Goal: Task Accomplishment & Management: Manage account settings

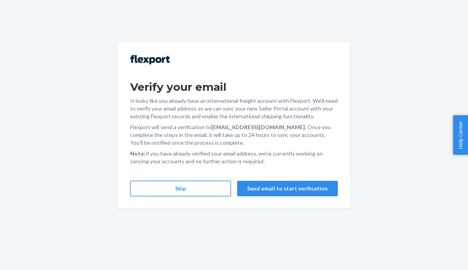
click at [203, 189] on button "Skip" at bounding box center [180, 188] width 101 height 15
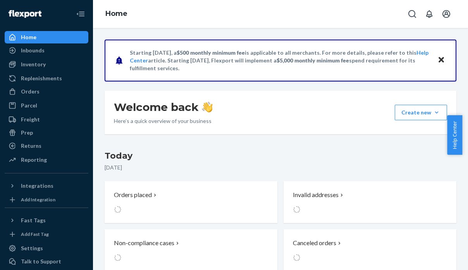
click at [40, 89] on div "Orders" at bounding box center [46, 91] width 82 height 11
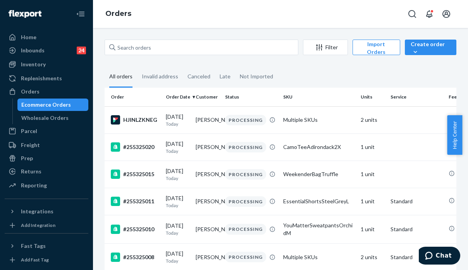
drag, startPoint x: 391, startPoint y: 69, endPoint x: 330, endPoint y: 62, distance: 61.6
click at [391, 69] on fieldset "All orders Invalid address Canceled Late Not Imported" at bounding box center [281, 76] width 352 height 21
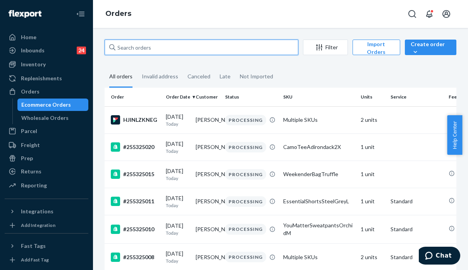
click at [189, 51] on input "text" at bounding box center [202, 47] width 194 height 15
paste input "255187232"
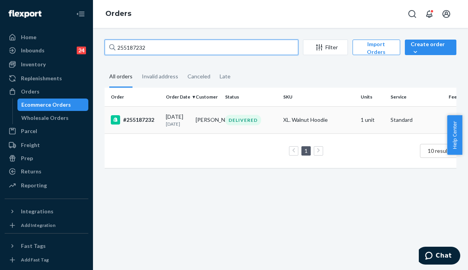
type input "255187232"
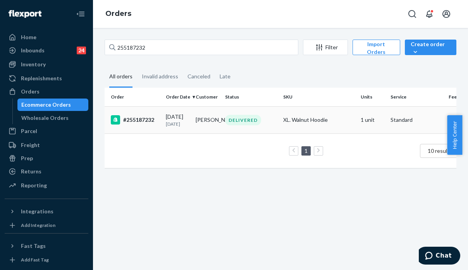
click at [320, 124] on div "XL. Walnut Hoodie" at bounding box center [318, 120] width 71 height 8
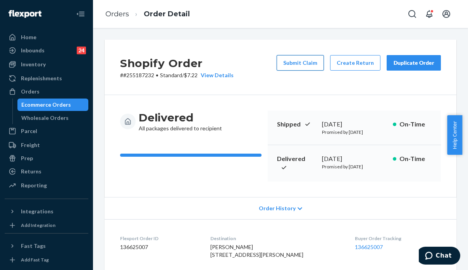
click at [298, 58] on button "Submit Claim" at bounding box center [300, 62] width 47 height 15
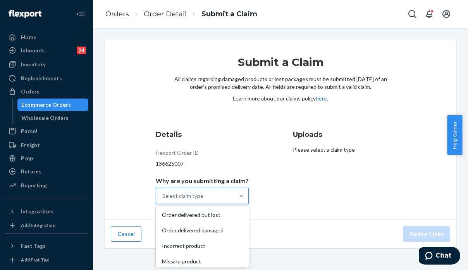
click at [187, 199] on div "Select claim type" at bounding box center [182, 196] width 41 height 8
click at [163, 199] on input "Why are you submitting a claim? option Order delivered but lost focused, 1 of 4…" at bounding box center [162, 196] width 1 height 8
click at [191, 248] on div "Incorrect product" at bounding box center [202, 245] width 90 height 15
click at [163, 199] on input "Why are you submitting a claim? option Incorrect product focused, 0 of 4. 4 res…" at bounding box center [162, 196] width 1 height 8
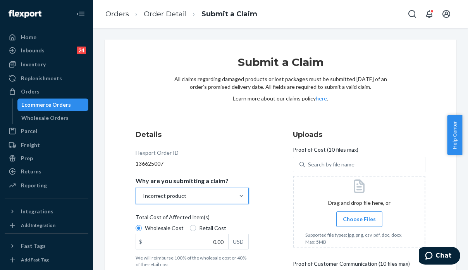
drag, startPoint x: 377, startPoint y: 124, endPoint x: 341, endPoint y: 149, distance: 43.7
click at [378, 125] on div "Submit a Claim All claims regarding damaged products or lost packages must be s…" at bounding box center [280, 92] width 213 height 74
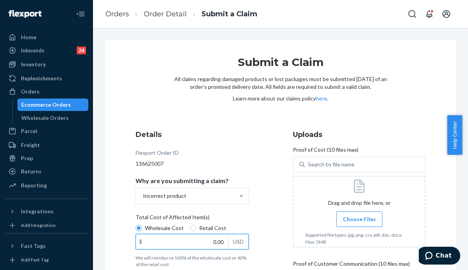
click at [186, 243] on input "0.00" at bounding box center [182, 241] width 92 height 15
type input "25.00"
click at [383, 115] on div "Submit a Claim All claims regarding damaged products or lost packages must be s…" at bounding box center [280, 92] width 213 height 74
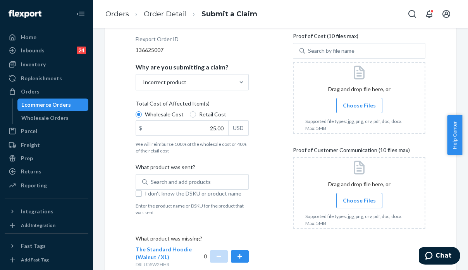
scroll to position [77, 0]
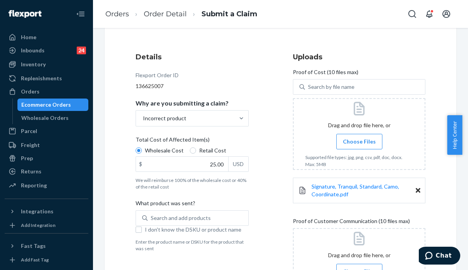
drag, startPoint x: 443, startPoint y: 184, endPoint x: 395, endPoint y: 179, distance: 48.6
click at [443, 184] on div "Submit a Claim All claims regarding damaged products or lost packages must be s…" at bounding box center [281, 145] width 352 height 367
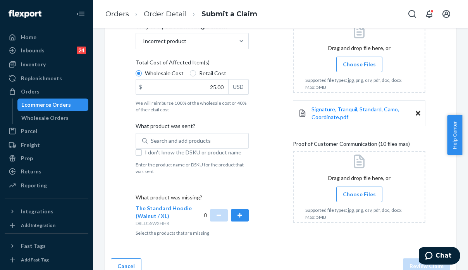
scroll to position [155, 0]
click at [343, 193] on span "Choose Files" at bounding box center [359, 194] width 33 height 8
click at [359, 193] on input "Choose Files" at bounding box center [359, 193] width 0 height 9
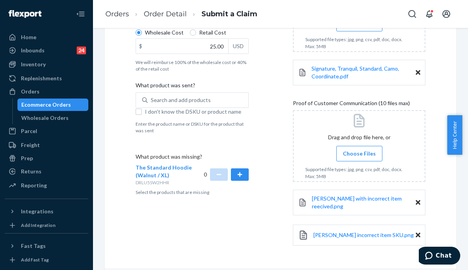
scroll to position [222, 0]
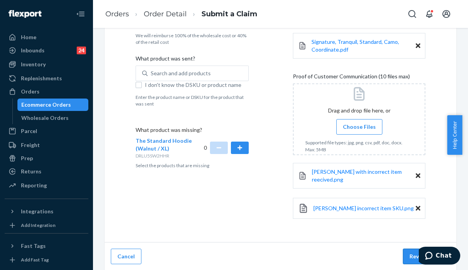
click at [410, 250] on button "Review Claim" at bounding box center [426, 255] width 47 height 15
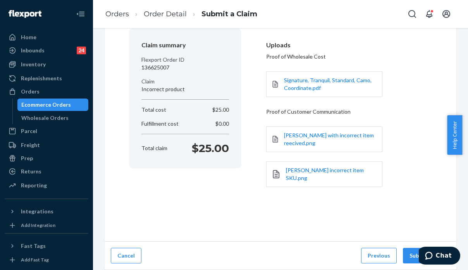
scroll to position [60, 0]
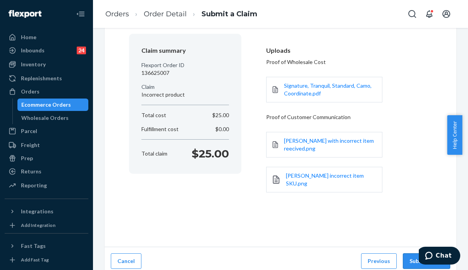
click at [406, 255] on button "Submit Claim" at bounding box center [426, 260] width 47 height 15
click at [408, 253] on button "Submit Claim" at bounding box center [426, 260] width 47 height 15
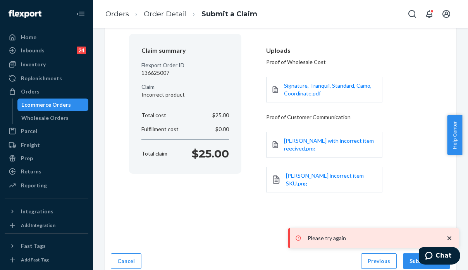
click at [178, 215] on div "Claim Confirmation Claim summary Flexport Order ID 136625007 Claim Incorrect pr…" at bounding box center [281, 112] width 352 height 267
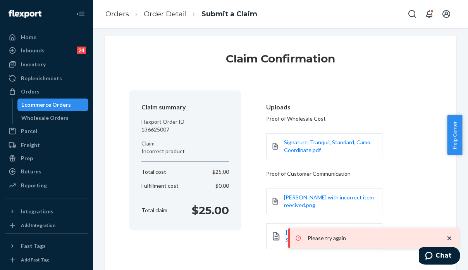
scroll to position [0, 0]
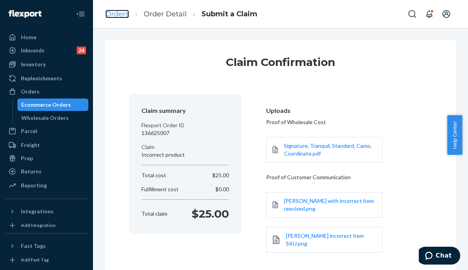
click at [110, 15] on link "Orders" at bounding box center [117, 14] width 24 height 9
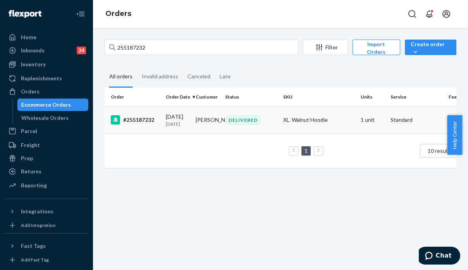
click at [347, 129] on td "XL. Walnut Hoodie" at bounding box center [318, 119] width 77 height 27
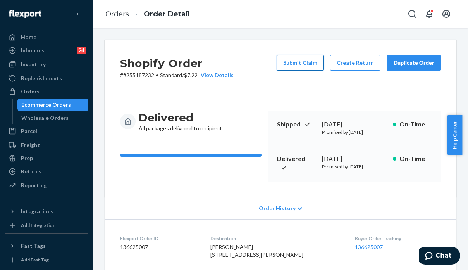
click at [293, 66] on button "Submit Claim" at bounding box center [300, 62] width 47 height 15
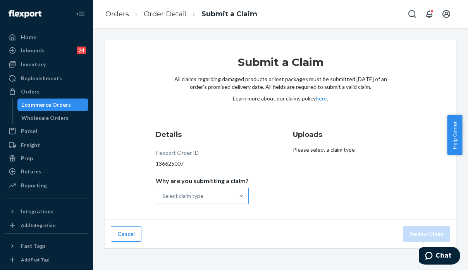
click at [209, 195] on div "Select claim type" at bounding box center [195, 195] width 78 height 15
click at [163, 195] on input "Why are you submitting a claim? Select claim type" at bounding box center [162, 196] width 1 height 8
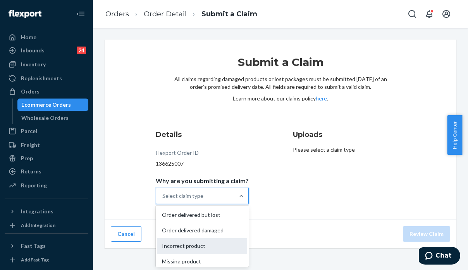
click at [199, 249] on div "Incorrect product" at bounding box center [202, 245] width 90 height 15
click at [163, 199] on input "Why are you submitting a claim? option Incorrect product focused, 0 of 4. 4 res…" at bounding box center [162, 196] width 1 height 8
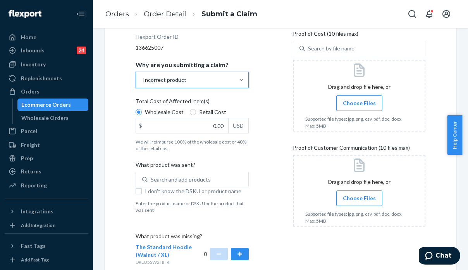
scroll to position [116, 0]
click at [194, 131] on input "0.00" at bounding box center [182, 125] width 92 height 15
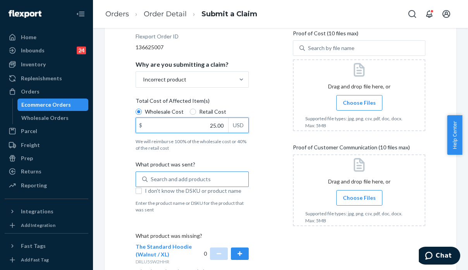
type input "25.00"
click at [166, 181] on div "Search and add products" at bounding box center [181, 179] width 60 height 8
click at [151, 181] on input "0 results available. Use Up and Down to choose options, press Enter to select t…" at bounding box center [151, 179] width 1 height 8
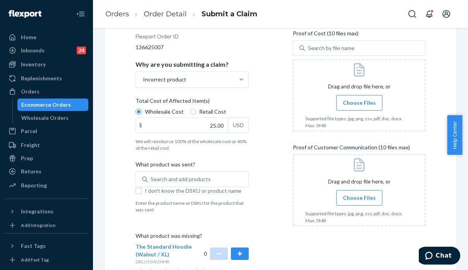
drag, startPoint x: 314, startPoint y: 187, endPoint x: 304, endPoint y: 182, distance: 11.4
click at [315, 187] on div at bounding box center [359, 190] width 132 height 72
click at [192, 178] on div "Search and add products" at bounding box center [181, 179] width 60 height 8
click at [151, 178] on input "Search and add products" at bounding box center [151, 179] width 1 height 8
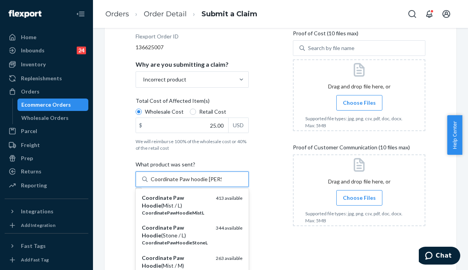
type input "Coordinate Paw hoodie [PERSON_NAME] L"
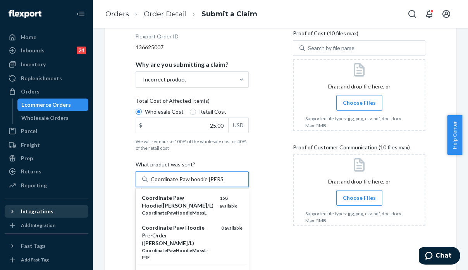
click at [186, 201] on div "Coordinate Paw Hoodie ( [PERSON_NAME] / L )" at bounding box center [178, 201] width 72 height 15
click at [186, 183] on input "Coordinate Paw hoodie [PERSON_NAME] L" at bounding box center [188, 179] width 74 height 8
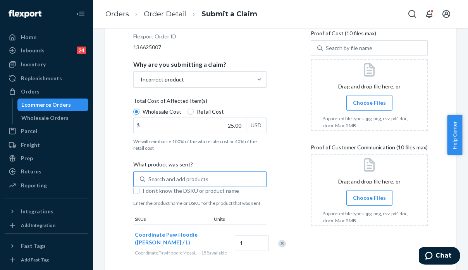
click at [389, 231] on div at bounding box center [369, 229] width 117 height 6
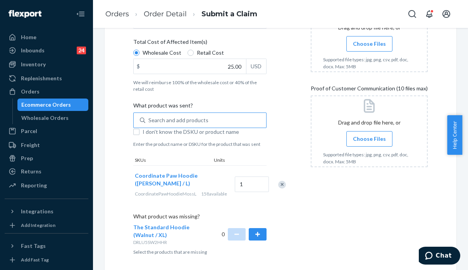
scroll to position [211, 0]
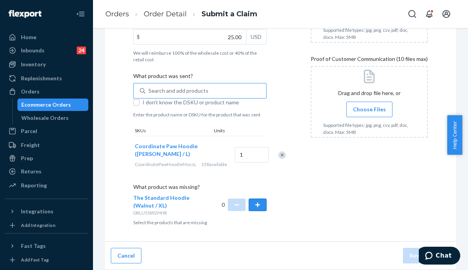
click at [257, 206] on button "button" at bounding box center [258, 204] width 18 height 12
click at [325, 216] on div "Uploads Proof of Cost (10 files max) Search by file name Drag and drop file her…" at bounding box center [369, 75] width 117 height 307
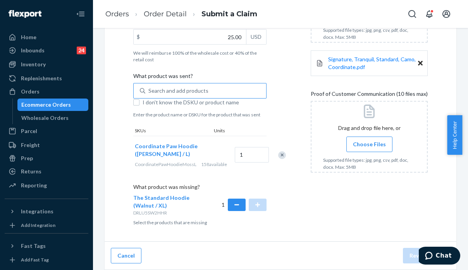
scroll to position [208, 0]
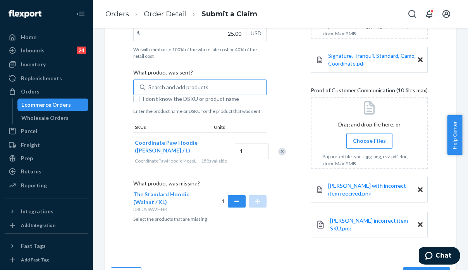
click at [402, 259] on div "Submit a Claim All claims regarding damaged products or lost packages must be s…" at bounding box center [281, 45] width 352 height 429
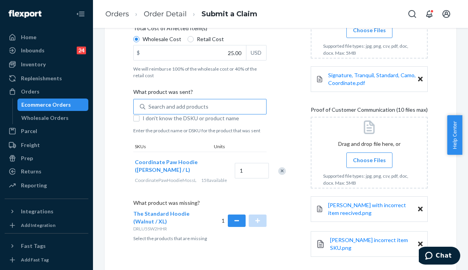
scroll to position [227, 0]
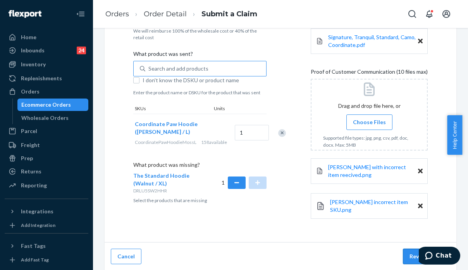
click at [408, 258] on button "Review Claim" at bounding box center [426, 255] width 47 height 15
click at [409, 258] on button "Review Claim" at bounding box center [426, 255] width 47 height 15
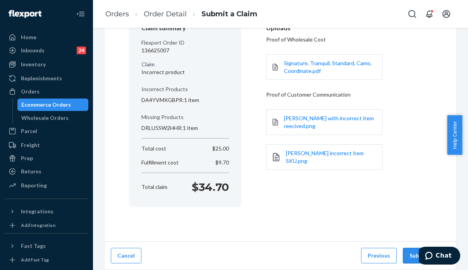
scroll to position [82, 0]
click at [409, 256] on button "Submit Claim" at bounding box center [426, 255] width 47 height 15
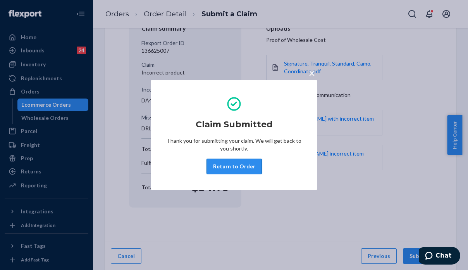
click at [236, 167] on button "Return to Order" at bounding box center [233, 165] width 55 height 15
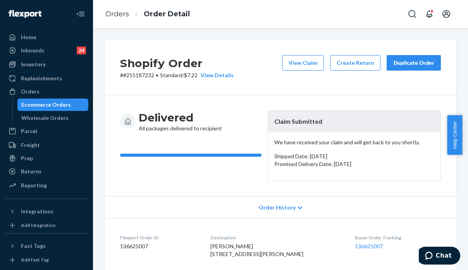
click at [369, 201] on div "Order History" at bounding box center [281, 207] width 352 height 22
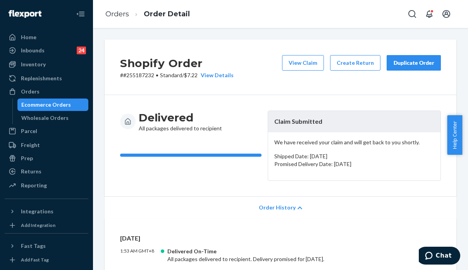
drag, startPoint x: 245, startPoint y: 47, endPoint x: 152, endPoint y: 77, distance: 97.8
click at [245, 47] on div "Shopify Order # #255187232 • Standard / $7.22 View Details View Claim Create Re…" at bounding box center [281, 67] width 352 height 55
click at [143, 72] on p "# #255187232 • Standard / $7.22 View Details" at bounding box center [177, 75] width 114 height 8
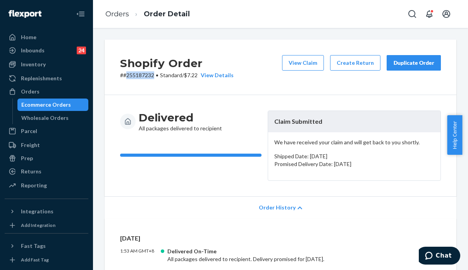
copy p "255187232"
drag, startPoint x: 370, startPoint y: 218, endPoint x: 337, endPoint y: 199, distance: 37.6
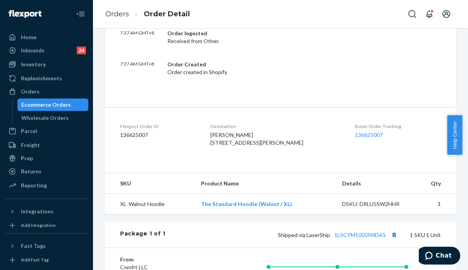
scroll to position [492, 0]
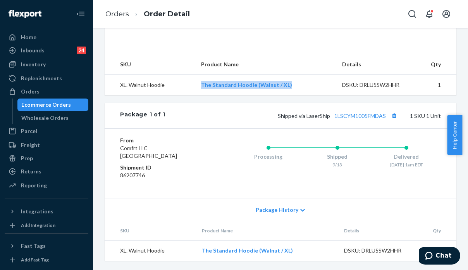
drag, startPoint x: 296, startPoint y: 98, endPoint x: 195, endPoint y: 105, distance: 100.9
click at [195, 95] on tr "XL. Walnut Hoodie The Standard Hoodie (Walnut / XL) DSKU: DRLU5SW2HHR 1" at bounding box center [281, 84] width 352 height 21
copy tr "The Standard Hoodie (Walnut / XL)"
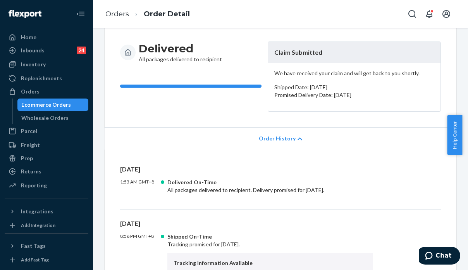
scroll to position [0, 0]
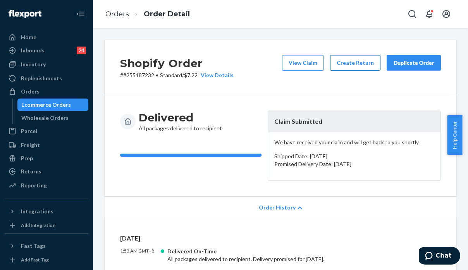
click at [364, 58] on button "Create Return" at bounding box center [355, 62] width 50 height 15
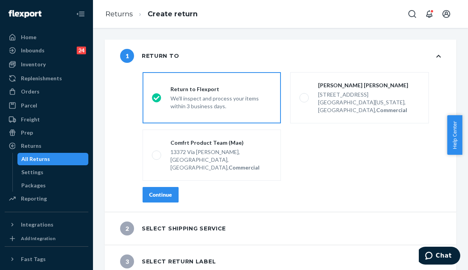
click at [167, 191] on div "Continue" at bounding box center [160, 195] width 23 height 8
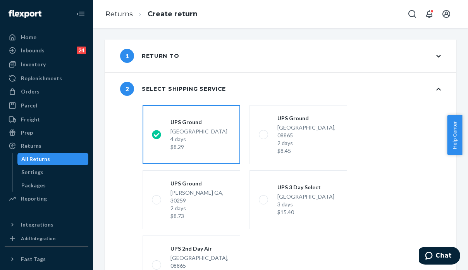
click at [380, 155] on fieldset "shippingRatesRadioGroup [GEOGRAPHIC_DATA] 4 days $8.29 [GEOGRAPHIC_DATA] 2 days…" at bounding box center [292, 199] width 308 height 195
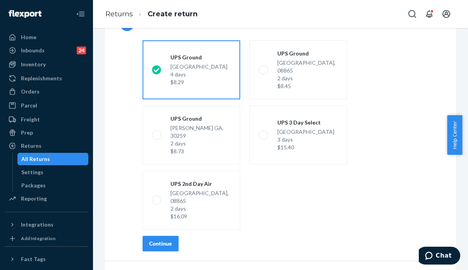
click at [153, 239] on div "Continue" at bounding box center [160, 243] width 23 height 8
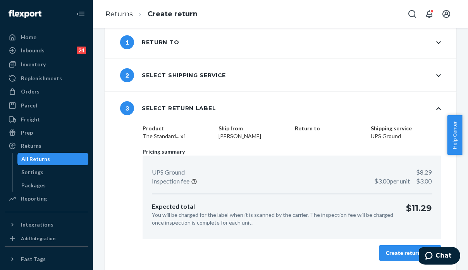
scroll to position [13, 0]
click at [382, 258] on button "Create return label" at bounding box center [410, 252] width 62 height 15
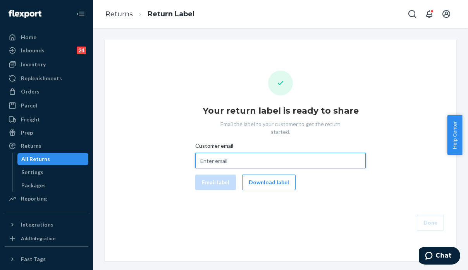
click at [240, 153] on input "Customer email" at bounding box center [280, 160] width 170 height 15
paste input "[PERSON_NAME][EMAIL_ADDRESS][PERSON_NAME][DOMAIN_NAME]"
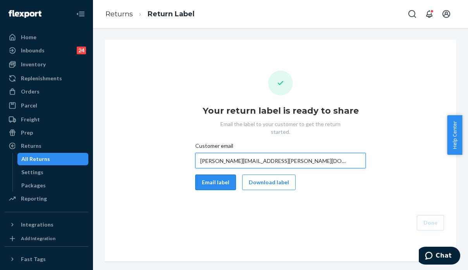
type input "[PERSON_NAME][EMAIL_ADDRESS][PERSON_NAME][DOMAIN_NAME]"
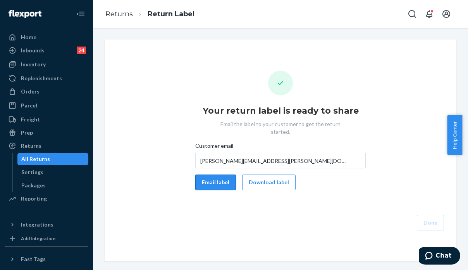
click at [214, 178] on button "Email label" at bounding box center [215, 181] width 41 height 15
click at [420, 218] on button "Done" at bounding box center [430, 222] width 27 height 15
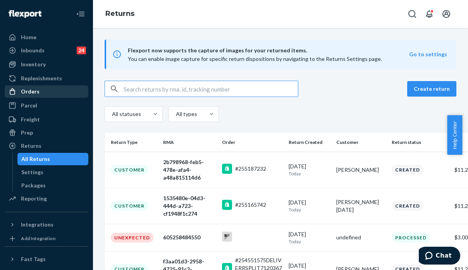
click at [41, 90] on div "Orders" at bounding box center [46, 91] width 82 height 11
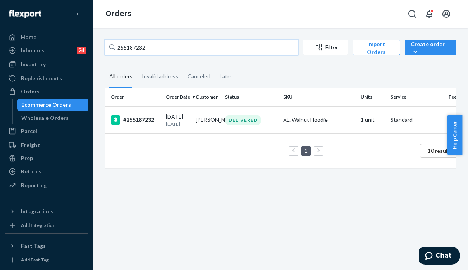
drag, startPoint x: 140, startPoint y: 46, endPoint x: 102, endPoint y: 45, distance: 38.0
click at [102, 45] on div "255187232 Filter Import Orders Create order Ecommerce order Removal order All o…" at bounding box center [280, 108] width 363 height 136
paste input "10921"
type input "255110921"
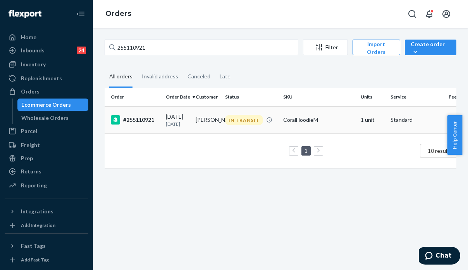
click at [336, 131] on td "CoralHoodieM" at bounding box center [318, 119] width 77 height 27
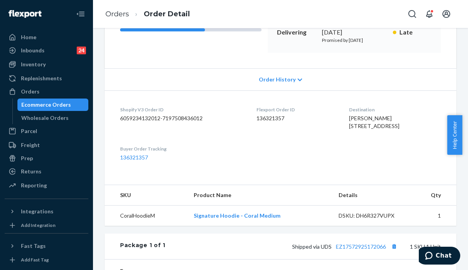
scroll to position [155, 0]
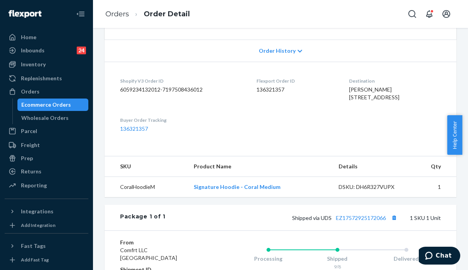
click at [390, 148] on dl "Shopify V3 Order ID 6059234132012-7197508436012 Flexport Order ID 136321357 Des…" at bounding box center [281, 105] width 352 height 86
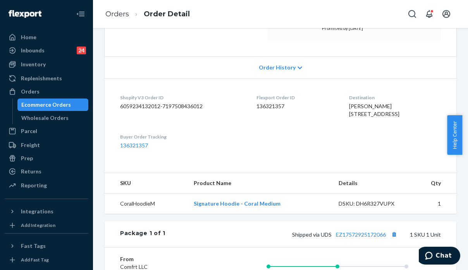
drag, startPoint x: 464, startPoint y: 120, endPoint x: 451, endPoint y: 30, distance: 90.4
click at [451, 30] on body "Home Inbounds 24 Shipping Plans Problems 24 Inventory Products Replenishments O…" at bounding box center [234, 135] width 468 height 270
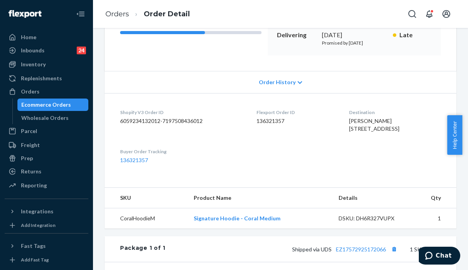
click at [324, 179] on dl "Shopify V3 Order ID 6059234132012-7197508436012 Flexport Order ID 136321357 Des…" at bounding box center [281, 136] width 352 height 86
click at [323, 179] on dl "Shopify V3 Order ID 6059234132012-7197508436012 Flexport Order ID 136321357 Des…" at bounding box center [281, 136] width 352 height 86
click at [406, 179] on dl "Shopify V3 Order ID 6059234132012-7197508436012 Flexport Order ID 136321357 Des…" at bounding box center [281, 136] width 352 height 86
click at [405, 179] on dl "Shopify V3 Order ID 6059234132012-7197508436012 Flexport Order ID 136321357 Des…" at bounding box center [281, 136] width 352 height 86
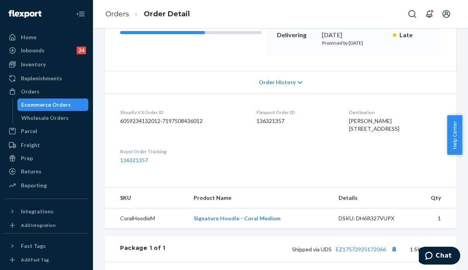
click at [405, 179] on dl "Shopify V3 Order ID 6059234132012-7197508436012 Flexport Order ID 136321357 Des…" at bounding box center [281, 136] width 352 height 86
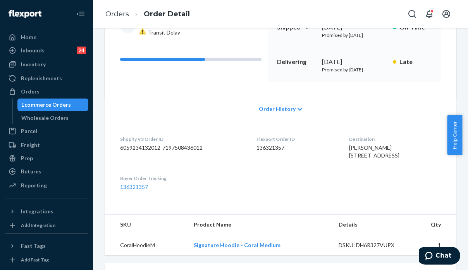
scroll to position [0, 0]
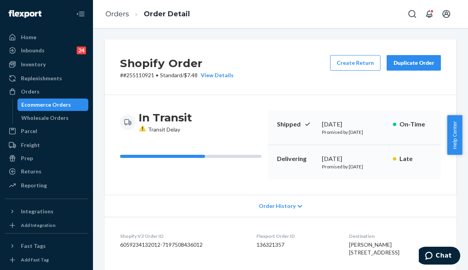
click at [411, 62] on div "Duplicate Order" at bounding box center [413, 63] width 41 height 8
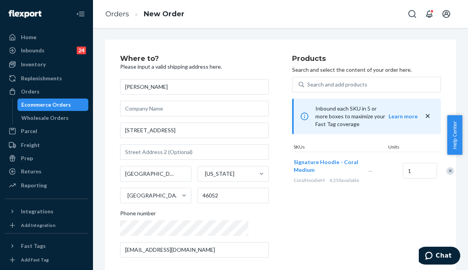
drag, startPoint x: 389, startPoint y: 227, endPoint x: 343, endPoint y: 194, distance: 57.2
click at [390, 227] on div "Products Search and select the content of your order here. Search and add produ…" at bounding box center [366, 159] width 149 height 208
click at [378, 218] on div "Products Search and select the content of your order here. Search and add produ…" at bounding box center [366, 159] width 149 height 208
drag, startPoint x: 162, startPoint y: 134, endPoint x: 112, endPoint y: 133, distance: 50.0
click at [115, 131] on div "Where to? Please input a valid shipping address here. [PERSON_NAME] [STREET_ADD…" at bounding box center [281, 216] width 352 height 352
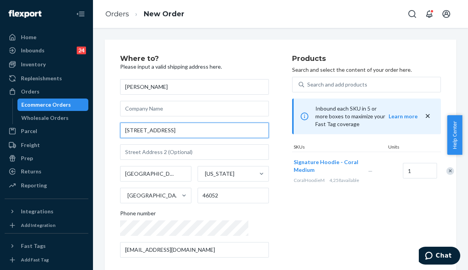
paste input "[STREET_ADDRESS]"
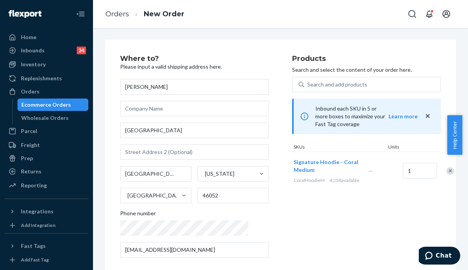
click at [394, 229] on div "Products Search and select the content of your order here. Search and add produ…" at bounding box center [366, 159] width 149 height 208
click at [130, 154] on input "text" at bounding box center [194, 151] width 149 height 15
click at [125, 129] on input "[GEOGRAPHIC_DATA]" at bounding box center [194, 129] width 149 height 15
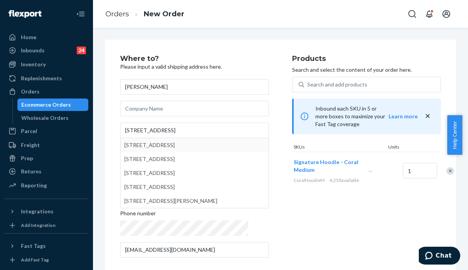
click at [106, 167] on div "Where to? Please input a valid shipping address here. [PERSON_NAME] [STREET_ADD…" at bounding box center [281, 216] width 352 height 352
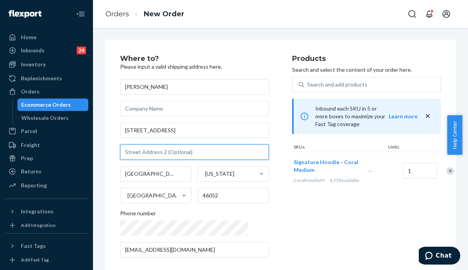
click at [149, 150] on input "text" at bounding box center [194, 151] width 149 height 15
drag, startPoint x: 396, startPoint y: 246, endPoint x: 298, endPoint y: 186, distance: 114.1
click at [396, 246] on div "Products Search and select the content of your order here. Search and add produ…" at bounding box center [366, 159] width 149 height 208
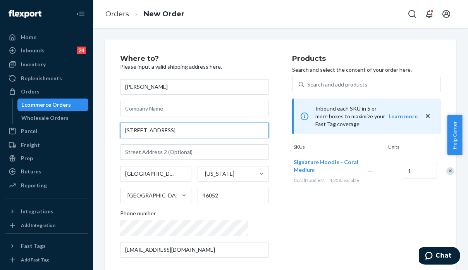
click at [166, 127] on input "[STREET_ADDRESS]" at bounding box center [194, 129] width 149 height 15
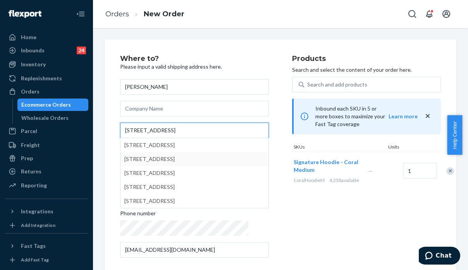
type input "[STREET_ADDRESS]"
click at [308, 210] on div "Products Search and select the content of your order here. Search and add produ…" at bounding box center [366, 159] width 149 height 208
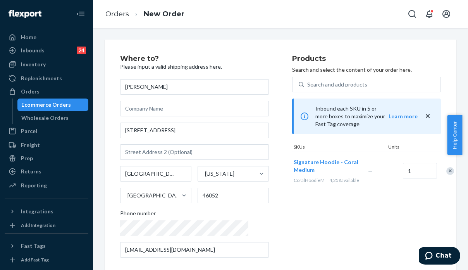
click at [363, 208] on div "Products Search and select the content of your order here. Search and add produ…" at bounding box center [366, 159] width 149 height 208
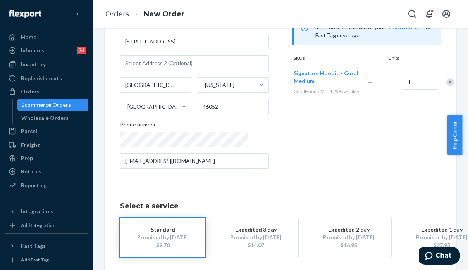
scroll to position [127, 0]
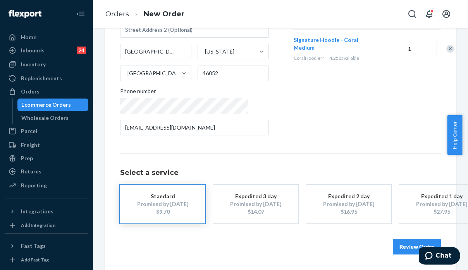
click at [400, 239] on button "Review Order" at bounding box center [417, 246] width 48 height 15
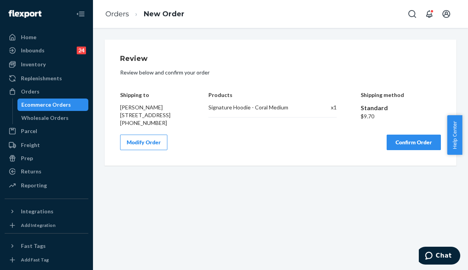
scroll to position [0, 0]
click at [410, 147] on button "Confirm Order" at bounding box center [414, 141] width 54 height 15
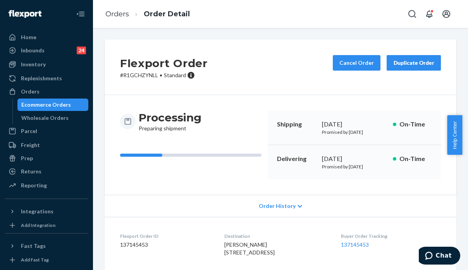
click at [143, 77] on p "# R1GCHZYNLL • Standard" at bounding box center [164, 75] width 88 height 8
copy p "R1GCHZYNLL"
click at [445, 256] on span "Chat" at bounding box center [444, 255] width 16 height 7
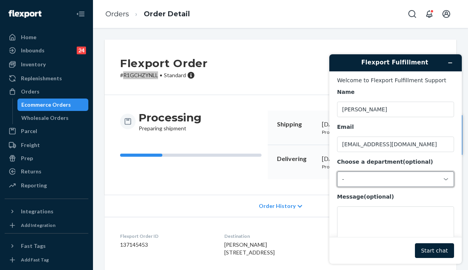
click at [371, 179] on div "-" at bounding box center [391, 178] width 98 height 7
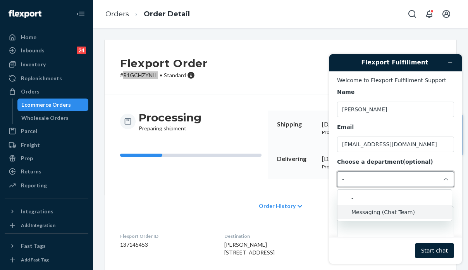
click at [375, 215] on li "Messaging (Chat Team)" at bounding box center [394, 212] width 114 height 14
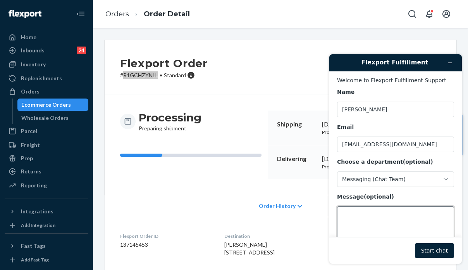
click at [359, 228] on textarea "Message (optional)" at bounding box center [395, 227] width 117 height 43
paste textarea "254862769"
click at [426, 212] on textarea "Hi team, please help get the POD ofr order 254862769" at bounding box center [395, 227] width 117 height 43
click at [425, 212] on textarea "Hi team, please help get the POD ofr order 254862769" at bounding box center [395, 227] width 117 height 43
click at [383, 219] on textarea "Hi team, please help get the POD for order 254862769" at bounding box center [395, 227] width 117 height 43
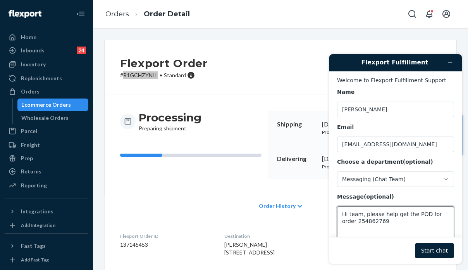
click at [396, 223] on textarea "Hi team, please help get the POD for order 254862769" at bounding box center [395, 227] width 117 height 43
paste textarea "mkepfzkfetqd"
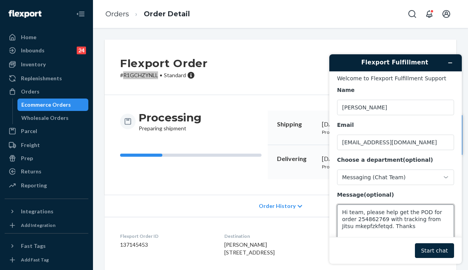
type textarea "Hi team, please help get the POD for order 254862769 with tracking from Jitsu m…"
click at [428, 254] on button "Start chat" at bounding box center [434, 250] width 39 height 15
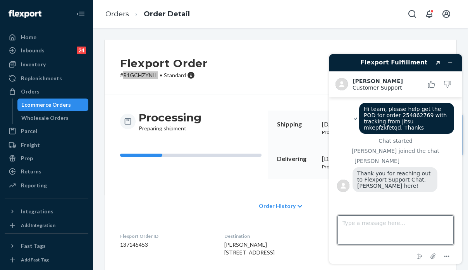
click at [385, 242] on textarea "Type a message here..." at bounding box center [395, 229] width 116 height 29
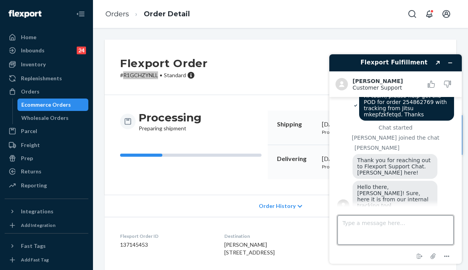
scroll to position [58, 0]
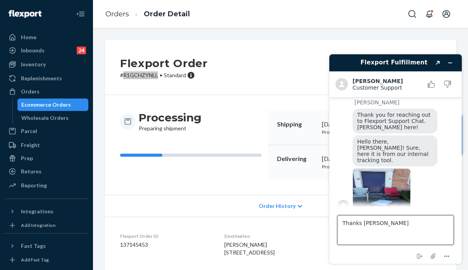
type textarea "Thanks [PERSON_NAME]!"
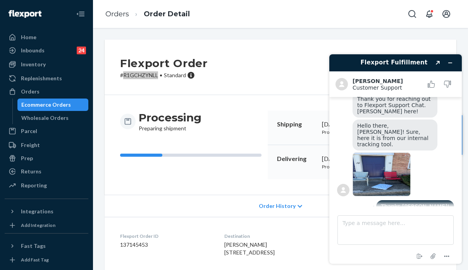
drag, startPoint x: 381, startPoint y: 170, endPoint x: 387, endPoint y: 172, distance: 5.9
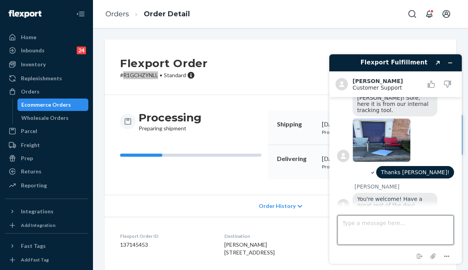
click at [393, 234] on textarea "Type a message here..." at bounding box center [395, 229] width 116 height 29
type textarea "<3"
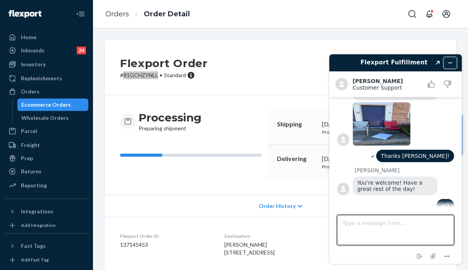
click at [452, 62] on icon "Minimize widget" at bounding box center [449, 62] width 5 height 5
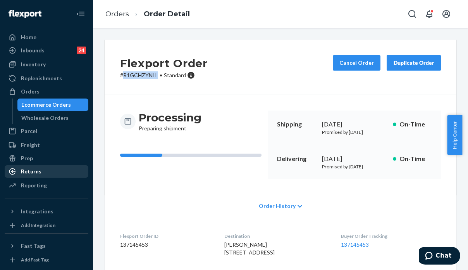
click at [37, 170] on div "Returns" at bounding box center [31, 171] width 21 height 8
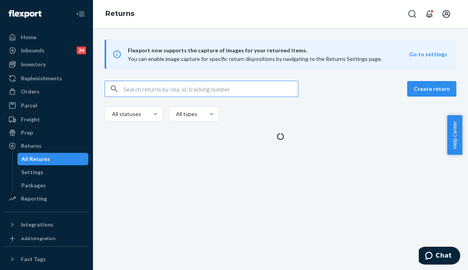
click at [178, 90] on input "text" at bounding box center [211, 88] width 174 height 15
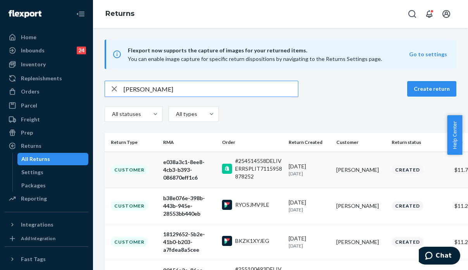
scroll to position [39, 0]
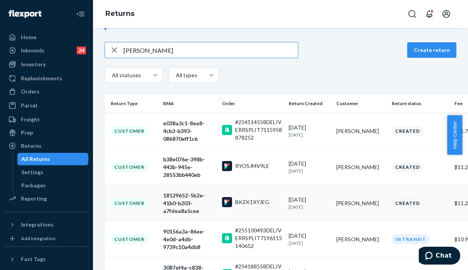
type input "[PERSON_NAME]"
click at [313, 216] on td "[DATE] [DATE]" at bounding box center [309, 203] width 48 height 36
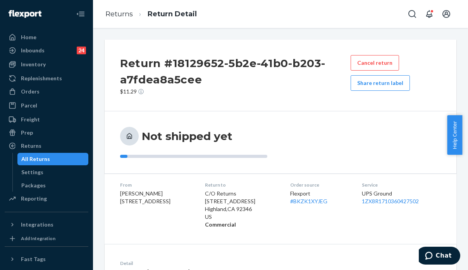
click at [418, 154] on div "Not shipped yet" at bounding box center [280, 142] width 321 height 31
click at [377, 83] on button "Share return label" at bounding box center [380, 82] width 59 height 15
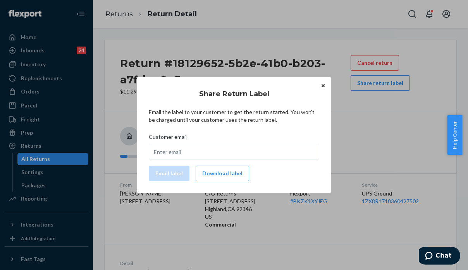
click at [239, 178] on button "Download label" at bounding box center [222, 172] width 53 height 15
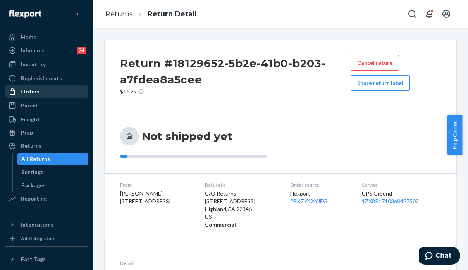
click at [26, 90] on div "Orders" at bounding box center [30, 92] width 19 height 8
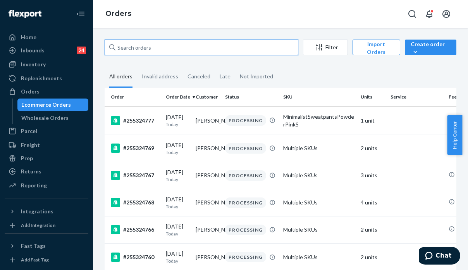
click at [190, 52] on input "text" at bounding box center [202, 47] width 194 height 15
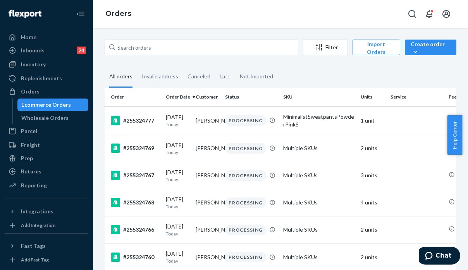
click at [410, 83] on fieldset "All orders Invalid address Canceled Late Not Imported" at bounding box center [281, 76] width 352 height 21
click at [62, 93] on div "Orders" at bounding box center [46, 91] width 82 height 11
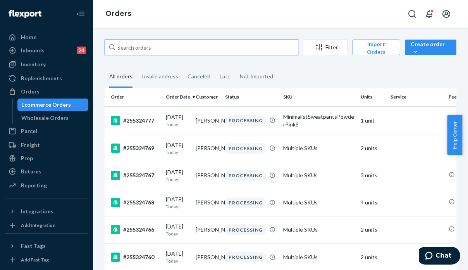
click at [152, 41] on input "text" at bounding box center [202, 47] width 194 height 15
click at [151, 44] on input "text" at bounding box center [202, 47] width 194 height 15
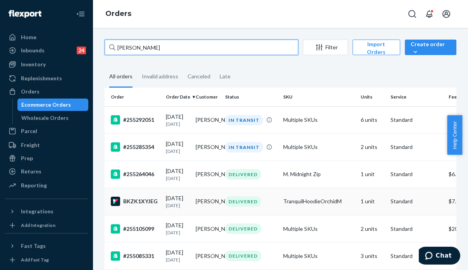
type input "Jessica PErez"
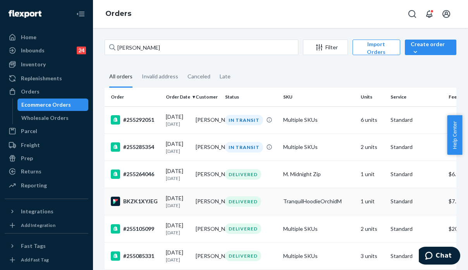
click at [322, 215] on td "TranquilHoodieOrchidM" at bounding box center [318, 200] width 77 height 27
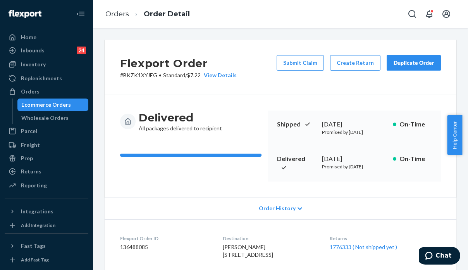
click at [408, 64] on div "Duplicate Order" at bounding box center [413, 63] width 41 height 8
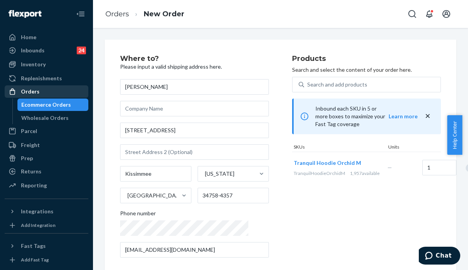
click at [48, 90] on div "Orders" at bounding box center [46, 91] width 82 height 11
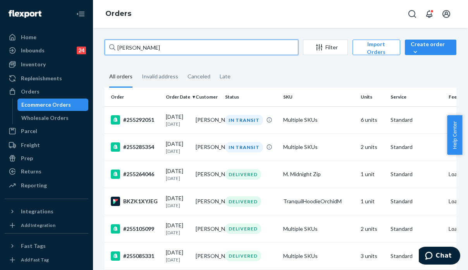
drag, startPoint x: 159, startPoint y: 49, endPoint x: 107, endPoint y: 43, distance: 52.6
click at [110, 45] on div "Jessica PErez" at bounding box center [202, 47] width 194 height 15
paste input "255179829"
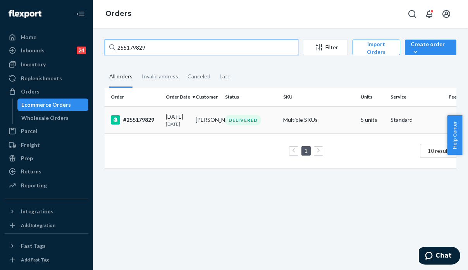
type input "255179829"
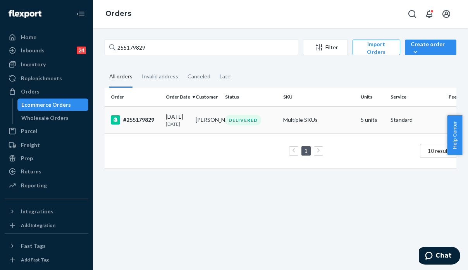
click at [344, 128] on td "Multiple SKUs" at bounding box center [318, 119] width 77 height 27
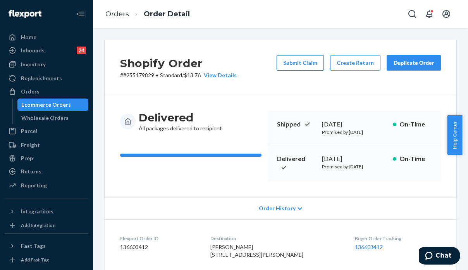
click at [298, 61] on button "Submit Claim" at bounding box center [300, 62] width 47 height 15
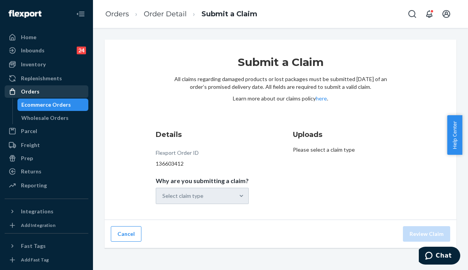
click at [60, 96] on div "Orders" at bounding box center [46, 91] width 82 height 11
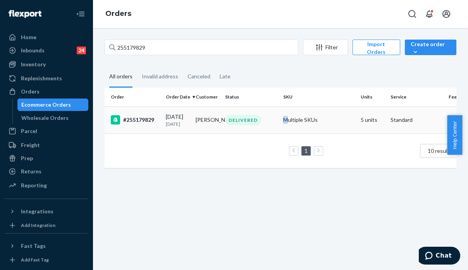
click at [286, 117] on td "Multiple SKUs" at bounding box center [318, 119] width 77 height 27
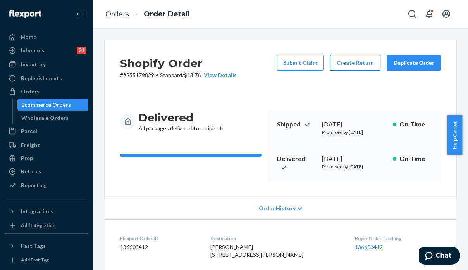
click at [344, 65] on button "Create Return" at bounding box center [355, 62] width 50 height 15
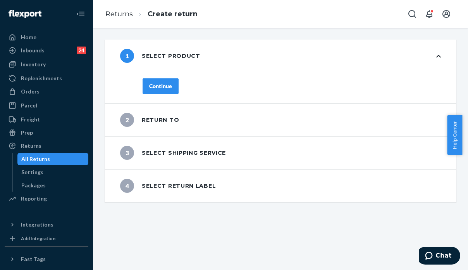
click at [176, 83] on button "Continue" at bounding box center [161, 85] width 36 height 15
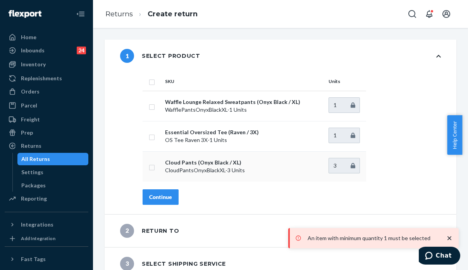
click at [153, 165] on input "checkbox" at bounding box center [152, 166] width 6 height 8
checkbox input "true"
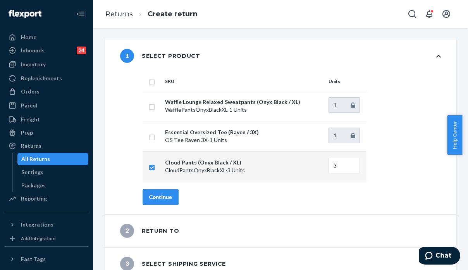
click at [411, 178] on div "SKU Units Waffle Lounge Relaxed Sweatpants (Onyx Black / XL) WafflePantsOnyxBla…" at bounding box center [292, 126] width 298 height 109
drag, startPoint x: 336, startPoint y: 160, endPoint x: 322, endPoint y: 163, distance: 14.2
click at [325, 163] on td "3" at bounding box center [345, 166] width 41 height 30
type input "1"
click at [304, 192] on div "Continue" at bounding box center [292, 196] width 298 height 15
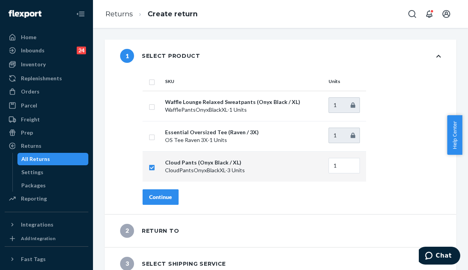
click at [158, 198] on div "Continue" at bounding box center [160, 197] width 23 height 8
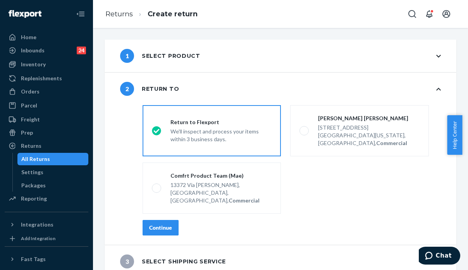
click at [392, 220] on div "Continue" at bounding box center [292, 227] width 298 height 15
click at [149, 224] on div "Continue" at bounding box center [160, 228] width 23 height 8
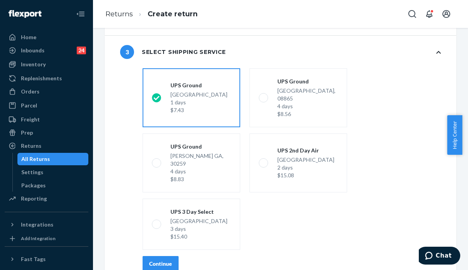
scroll to position [98, 0]
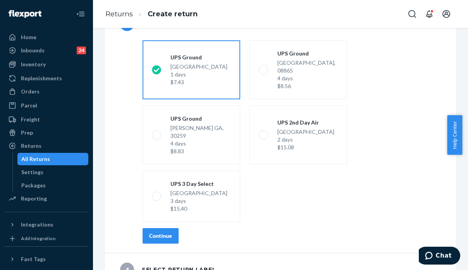
click at [156, 211] on div "shippingRatesRadioGroup UPS Ground Highland CA, 92346 1 days $7.43 UPS Ground P…" at bounding box center [291, 144] width 329 height 215
click at [158, 232] on div "Continue" at bounding box center [160, 236] width 23 height 8
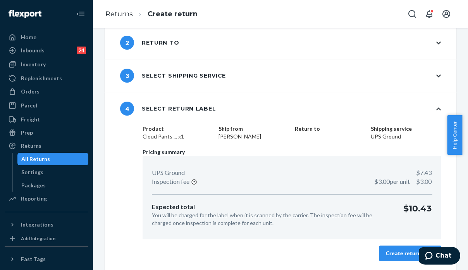
click at [399, 255] on div "Create return label" at bounding box center [410, 253] width 48 height 8
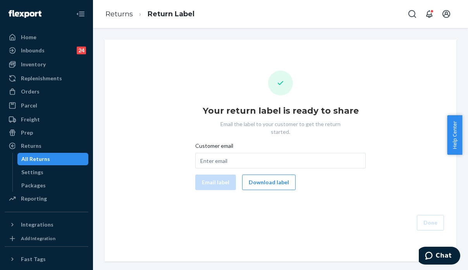
click at [409, 186] on div "Your return label is ready to share Email the label to your customer to get the…" at bounding box center [280, 151] width 339 height 160
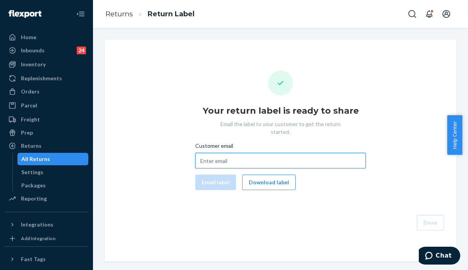
click at [301, 157] on input "Customer email" at bounding box center [280, 160] width 170 height 15
paste input "aprilwilson900@yahoo.com"
type input "aprilwilson900@yahoo.com"
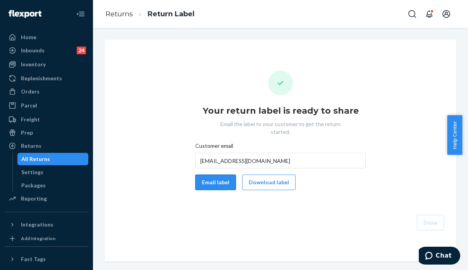
click at [215, 174] on button "Email label" at bounding box center [215, 181] width 41 height 15
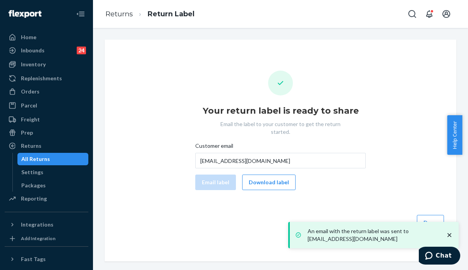
drag, startPoint x: 427, startPoint y: 208, endPoint x: 410, endPoint y: 201, distance: 18.6
click at [427, 215] on button "Done" at bounding box center [430, 222] width 27 height 15
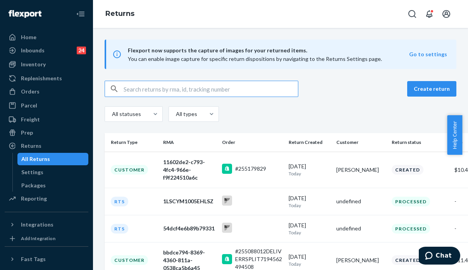
click at [149, 94] on input "text" at bounding box center [211, 88] width 174 height 15
click at [149, 90] on input "text" at bounding box center [211, 88] width 174 height 15
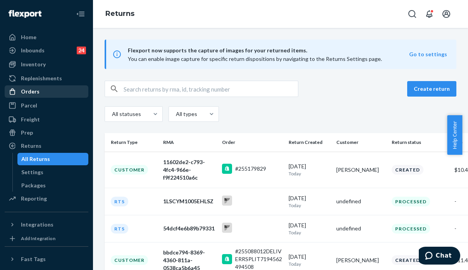
click at [50, 94] on div "Orders" at bounding box center [46, 91] width 82 height 11
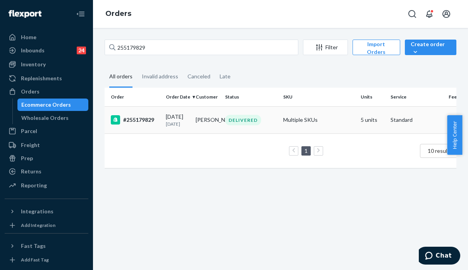
click at [335, 133] on td "Multiple SKUs" at bounding box center [318, 119] width 77 height 27
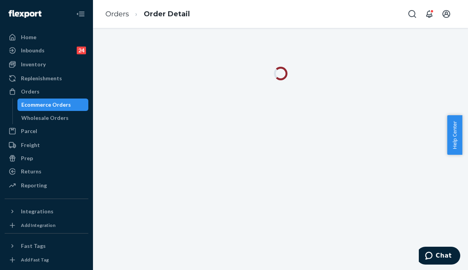
click at [427, 219] on div at bounding box center [280, 149] width 375 height 242
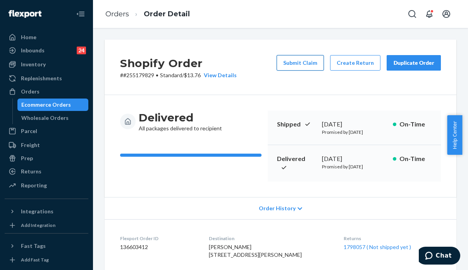
click at [283, 65] on button "Submit Claim" at bounding box center [300, 62] width 47 height 15
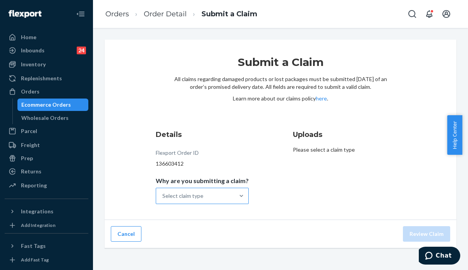
click at [163, 194] on div "Select claim type" at bounding box center [195, 195] width 78 height 15
click at [163, 194] on input "Why are you submitting a claim? Select claim type" at bounding box center [162, 196] width 1 height 8
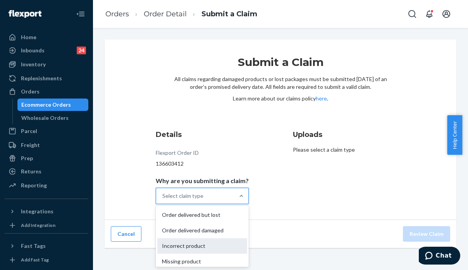
click at [186, 247] on div "Incorrect product" at bounding box center [202, 245] width 90 height 15
click at [163, 199] on input "Why are you submitting a claim? option Incorrect product focused, 0 of 4. 4 res…" at bounding box center [162, 196] width 1 height 8
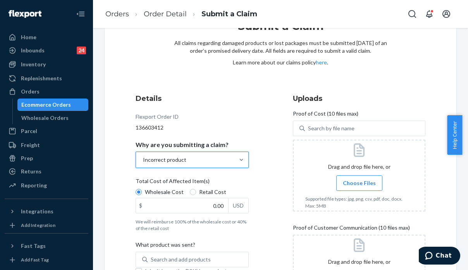
scroll to position [39, 0]
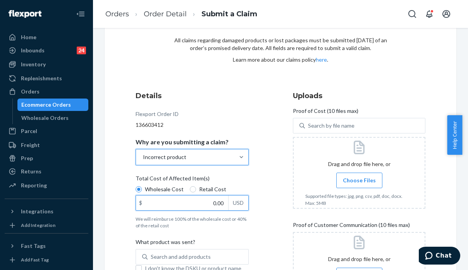
click at [187, 198] on input "0.00" at bounding box center [182, 202] width 92 height 15
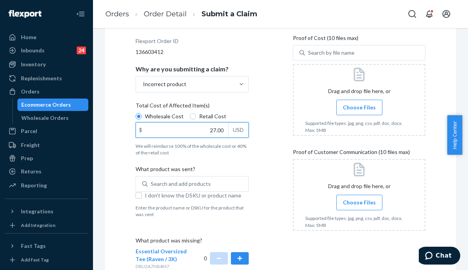
scroll to position [116, 0]
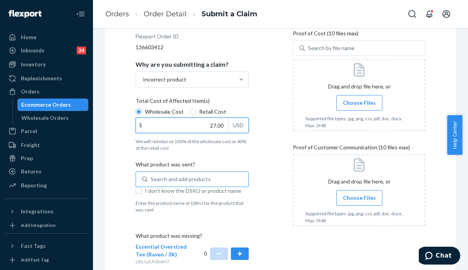
type input "27.00"
click at [184, 177] on div "Search and add products" at bounding box center [181, 179] width 60 height 8
click at [151, 177] on input "0 results available. Use Up and Down to choose options, press Enter to select t…" at bounding box center [151, 179] width 1 height 8
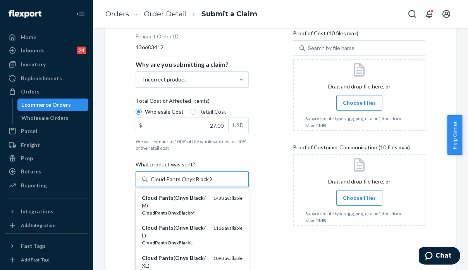
type input "Cloud Pants Onyx Black XS"
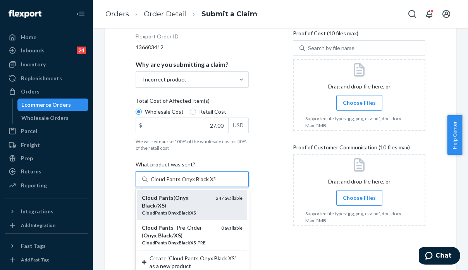
click at [187, 212] on em "CloudPantsOnyxBlackXS" at bounding box center [169, 213] width 54 height 6
click at [187, 183] on input "Cloud Pants Onyx Black XS" at bounding box center [183, 179] width 65 height 8
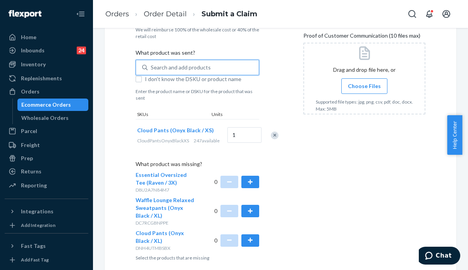
scroll to position [232, 0]
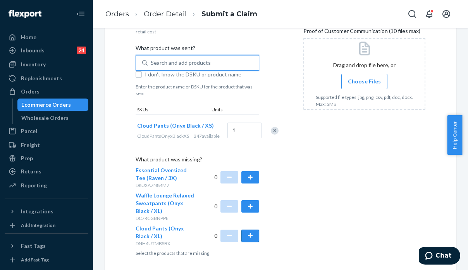
click at [254, 237] on button "button" at bounding box center [250, 235] width 18 height 12
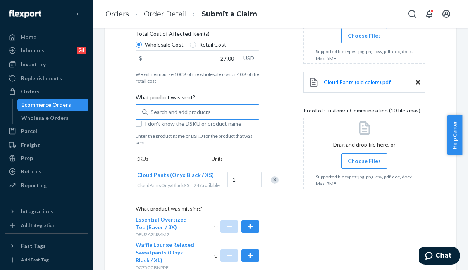
scroll to position [191, 0]
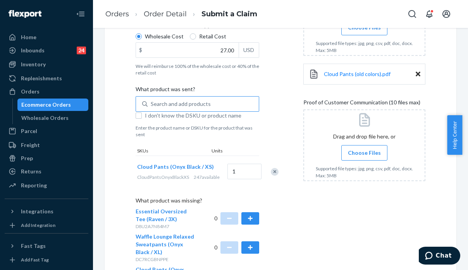
click at [376, 152] on span "Choose Files" at bounding box center [364, 153] width 33 height 8
click at [365, 152] on input "Choose Files" at bounding box center [364, 152] width 0 height 9
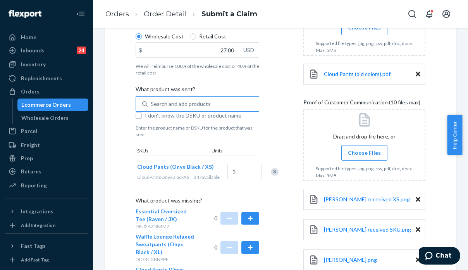
scroll to position [269, 0]
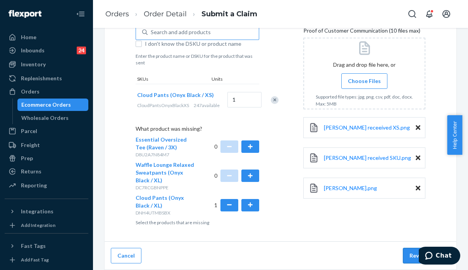
click at [409, 254] on button "Review Claim" at bounding box center [426, 255] width 47 height 15
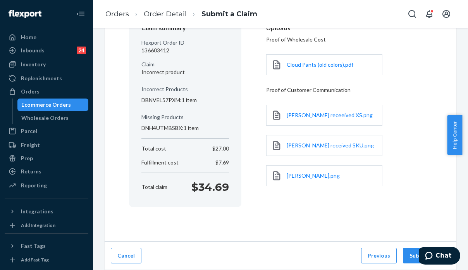
scroll to position [82, 0]
click at [409, 254] on button "Submit Claim" at bounding box center [426, 255] width 47 height 15
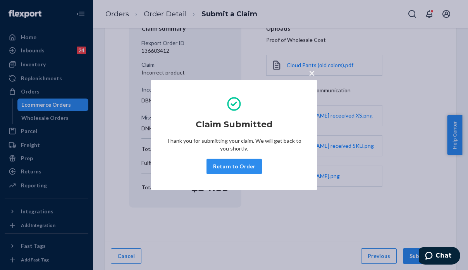
click at [224, 163] on button "Return to Order" at bounding box center [233, 165] width 55 height 15
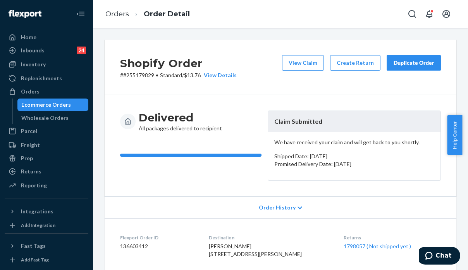
drag, startPoint x: 230, startPoint y: 198, endPoint x: 126, endPoint y: 71, distance: 164.8
click at [230, 198] on div "Order History" at bounding box center [281, 207] width 352 height 22
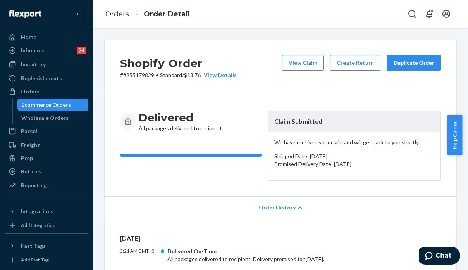
click at [135, 76] on p "# #255179829 • Standard / $13.76 View Details" at bounding box center [178, 75] width 117 height 8
click at [134, 76] on p "# #255179829 • Standard / $13.76 View Details" at bounding box center [178, 75] width 117 height 8
copy p "255179829"
drag, startPoint x: 369, startPoint y: 187, endPoint x: 374, endPoint y: 186, distance: 5.2
click at [369, 187] on div "Delivered All packages delivered to recipient Claim Submitted We have received …" at bounding box center [281, 145] width 352 height 101
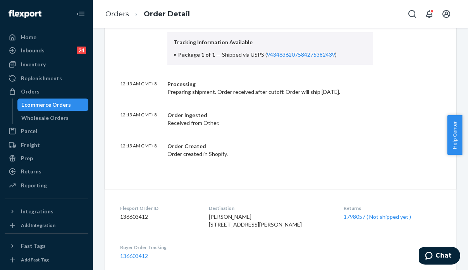
scroll to position [310, 0]
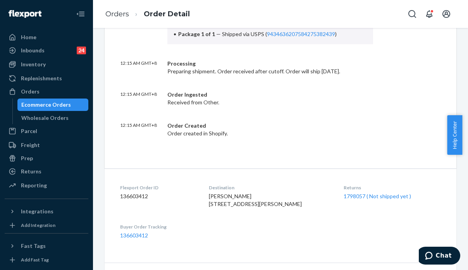
drag, startPoint x: 464, startPoint y: 123, endPoint x: 466, endPoint y: 184, distance: 61.2
click at [462, 184] on body "Home Inbounds 24 Shipping Plans Problems 24 Inventory Products Replenishments O…" at bounding box center [234, 135] width 468 height 270
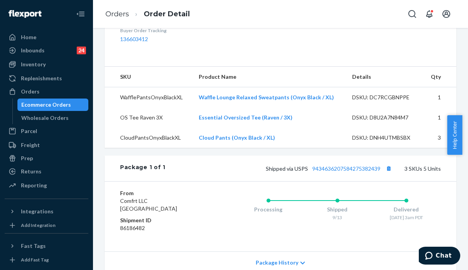
scroll to position [508, 0]
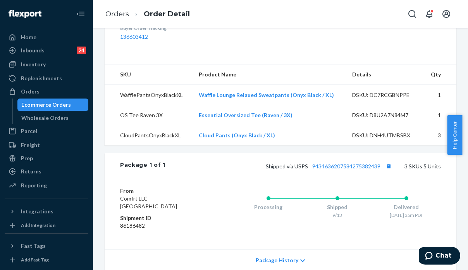
drag, startPoint x: 275, startPoint y: 149, endPoint x: 196, endPoint y: 153, distance: 78.7
click at [196, 145] on td "Cloud Pants (Onyx Black / XL)" at bounding box center [269, 135] width 153 height 20
copy link "Cloud Pants (Onyx Black / XL)"
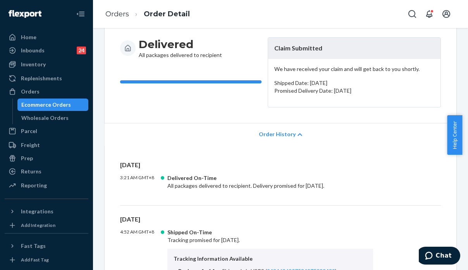
scroll to position [31, 0]
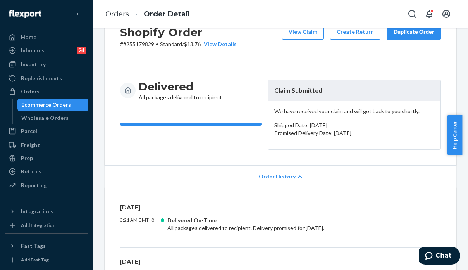
drag, startPoint x: 356, startPoint y: 173, endPoint x: 387, endPoint y: 168, distance: 31.8
click at [356, 173] on div "Order History" at bounding box center [281, 176] width 352 height 22
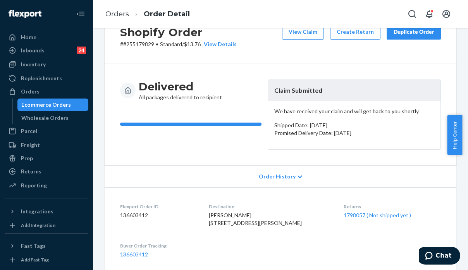
click at [141, 44] on p "# #255179829 • Standard / $13.76 View Details" at bounding box center [178, 44] width 117 height 8
click at [141, 43] on p "# #255179829 • Standard / $13.76 View Details" at bounding box center [178, 44] width 117 height 8
click at [140, 42] on p "# #255179829 • Standard / $13.76 View Details" at bounding box center [178, 44] width 117 height 8
click at [140, 38] on h2 "Shopify Order" at bounding box center [178, 32] width 117 height 16
click at [142, 39] on h2 "Shopify Order" at bounding box center [178, 32] width 117 height 16
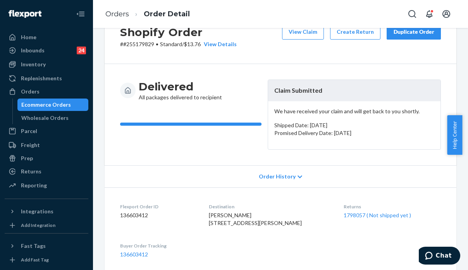
click at [144, 40] on h2 "Shopify Order" at bounding box center [178, 32] width 117 height 16
click at [144, 45] on p "# #255179829 • Standard / $13.76 View Details" at bounding box center [178, 44] width 117 height 8
copy p "255179829"
